Goal: Information Seeking & Learning: Learn about a topic

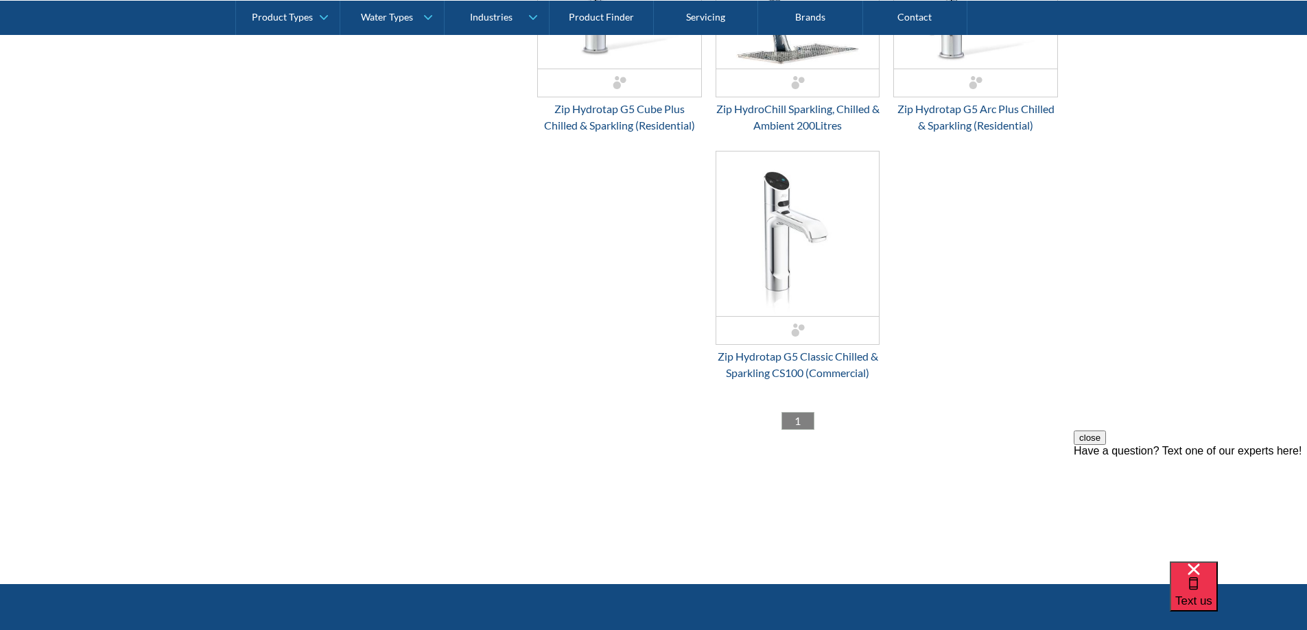
scroll to position [1303, 0]
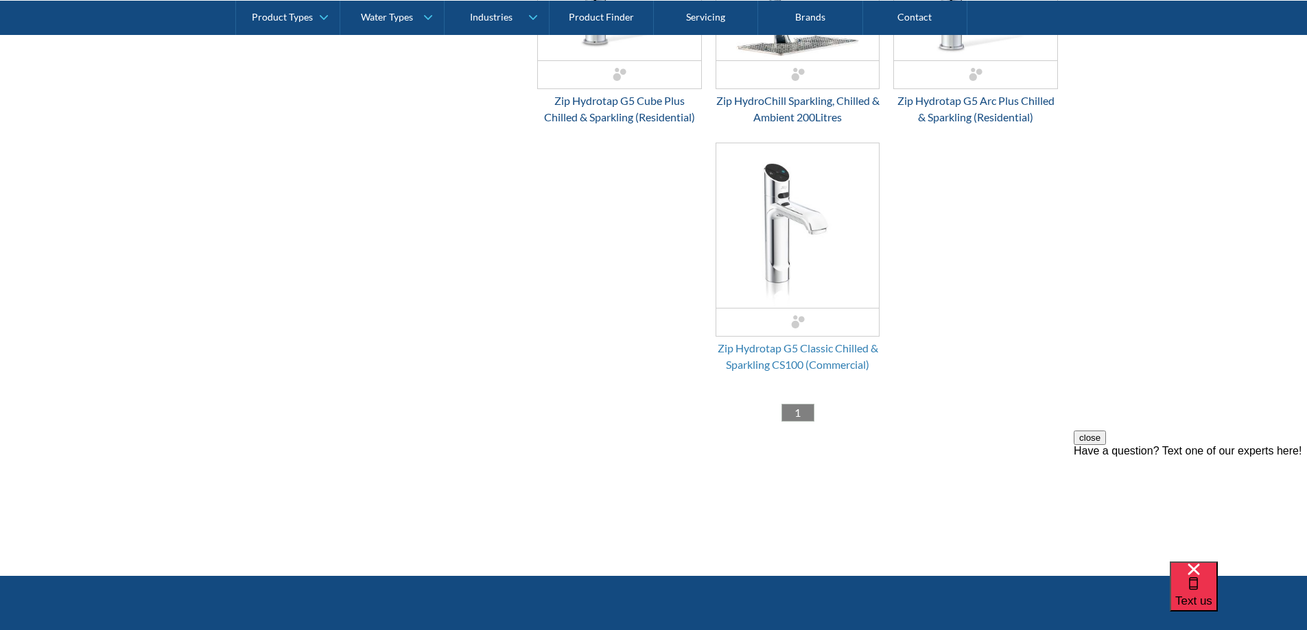
click at [797, 363] on div "Zip Hydrotap G5 Classic Chilled & Sparkling CS100 (Commercial)" at bounding box center [798, 356] width 165 height 33
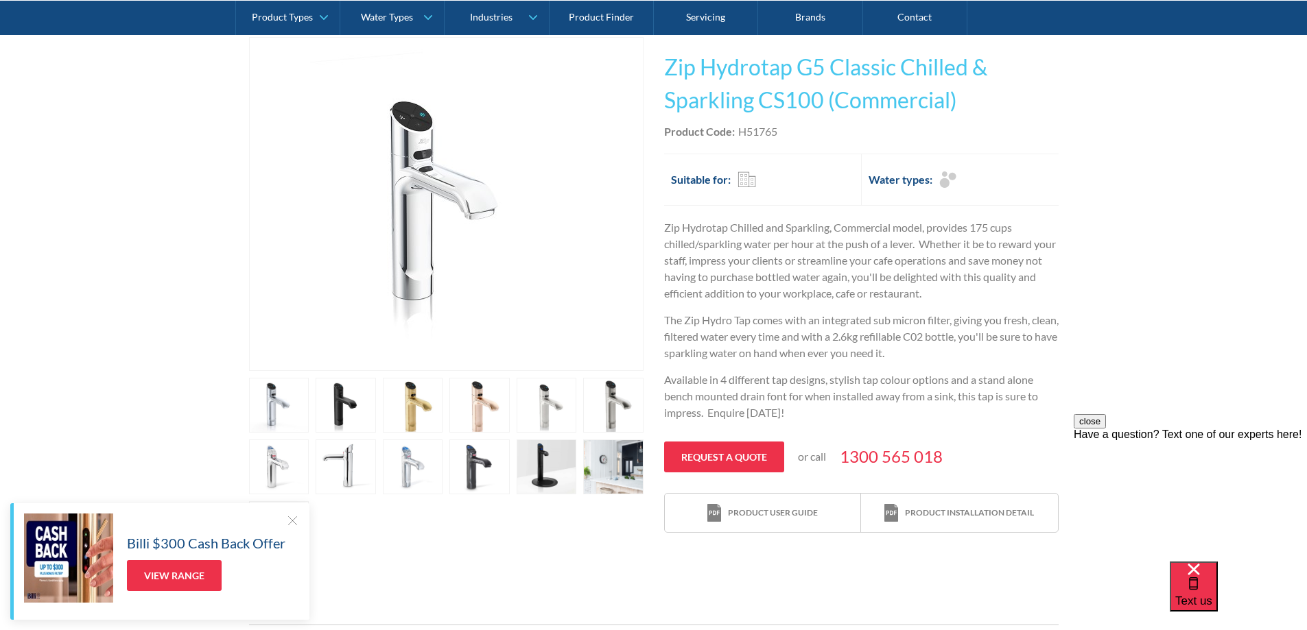
click at [418, 403] on link "open lightbox" at bounding box center [413, 405] width 60 height 55
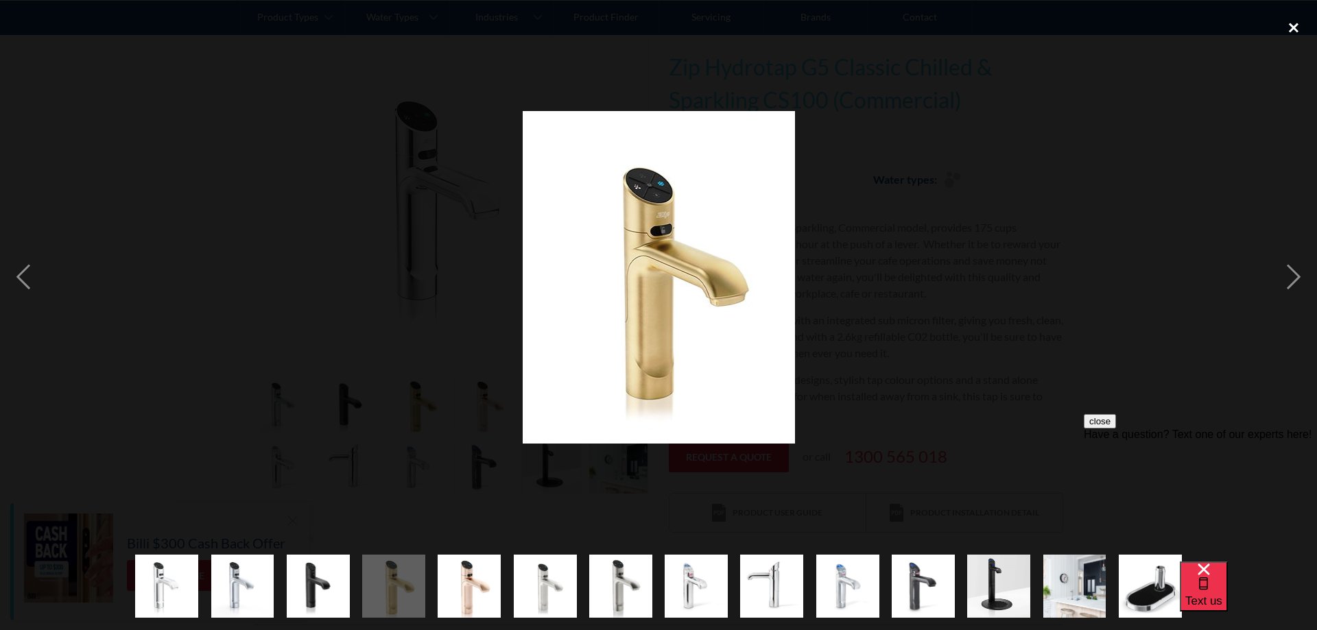
click at [1293, 29] on div "close lightbox" at bounding box center [1294, 27] width 47 height 30
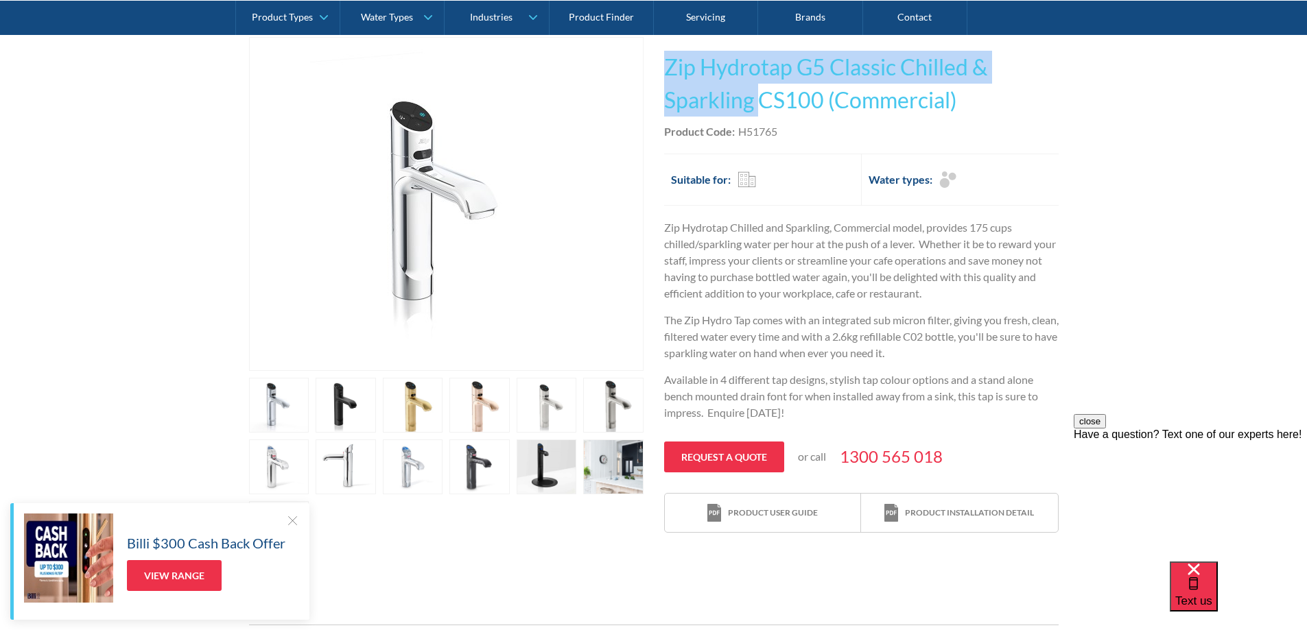
drag, startPoint x: 667, startPoint y: 67, endPoint x: 757, endPoint y: 88, distance: 92.4
click at [757, 88] on h1 "Zip Hydrotap G5 Classic Chilled & Sparkling CS100 (Commercial)" at bounding box center [861, 84] width 394 height 66
copy h1 "Zip Hydrotap G5 Classic Chilled & Sparkling"
